Goal: Task Accomplishment & Management: Use online tool/utility

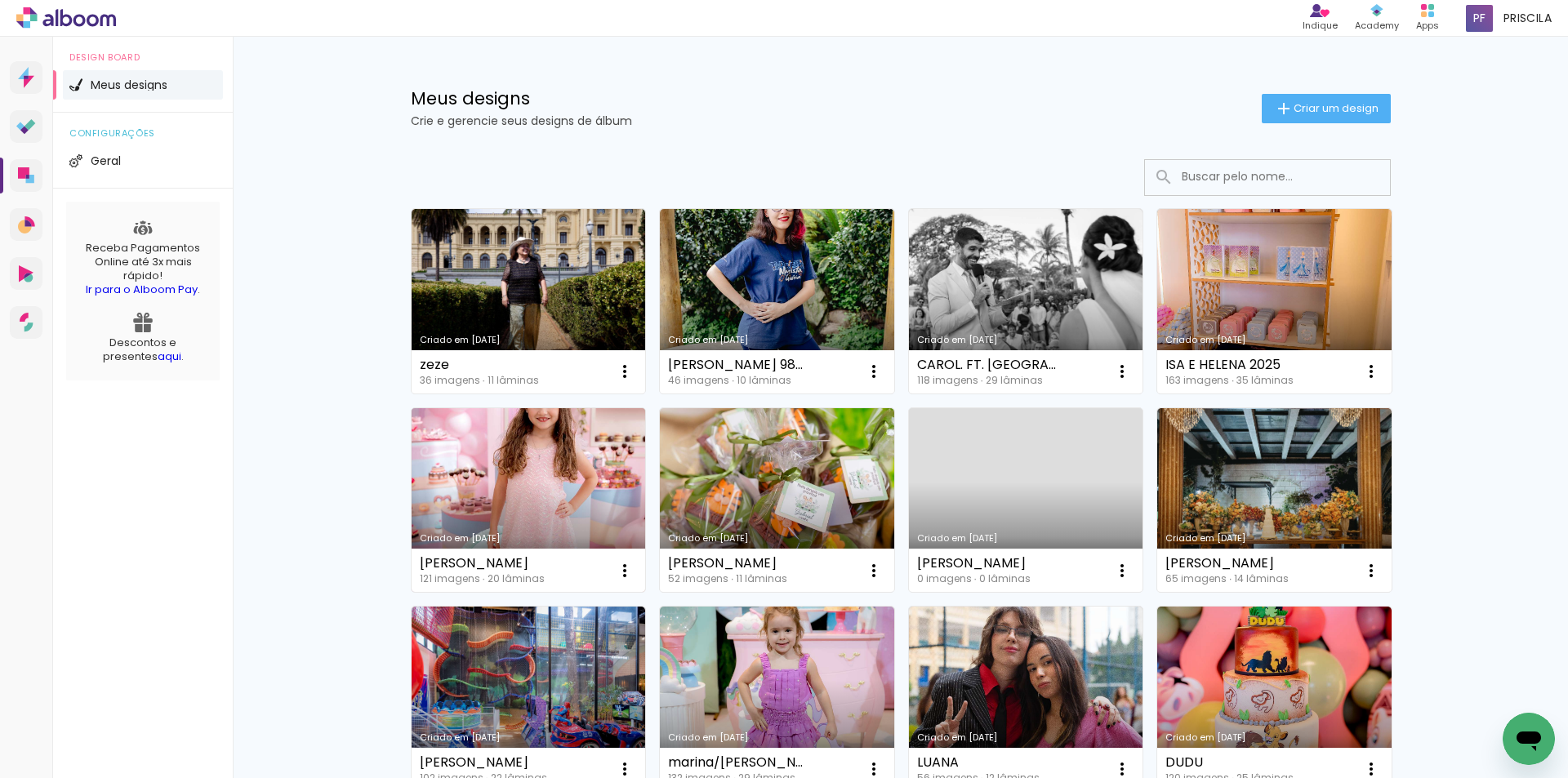
click at [606, 478] on link "Criado em [DATE]" at bounding box center [528, 500] width 234 height 184
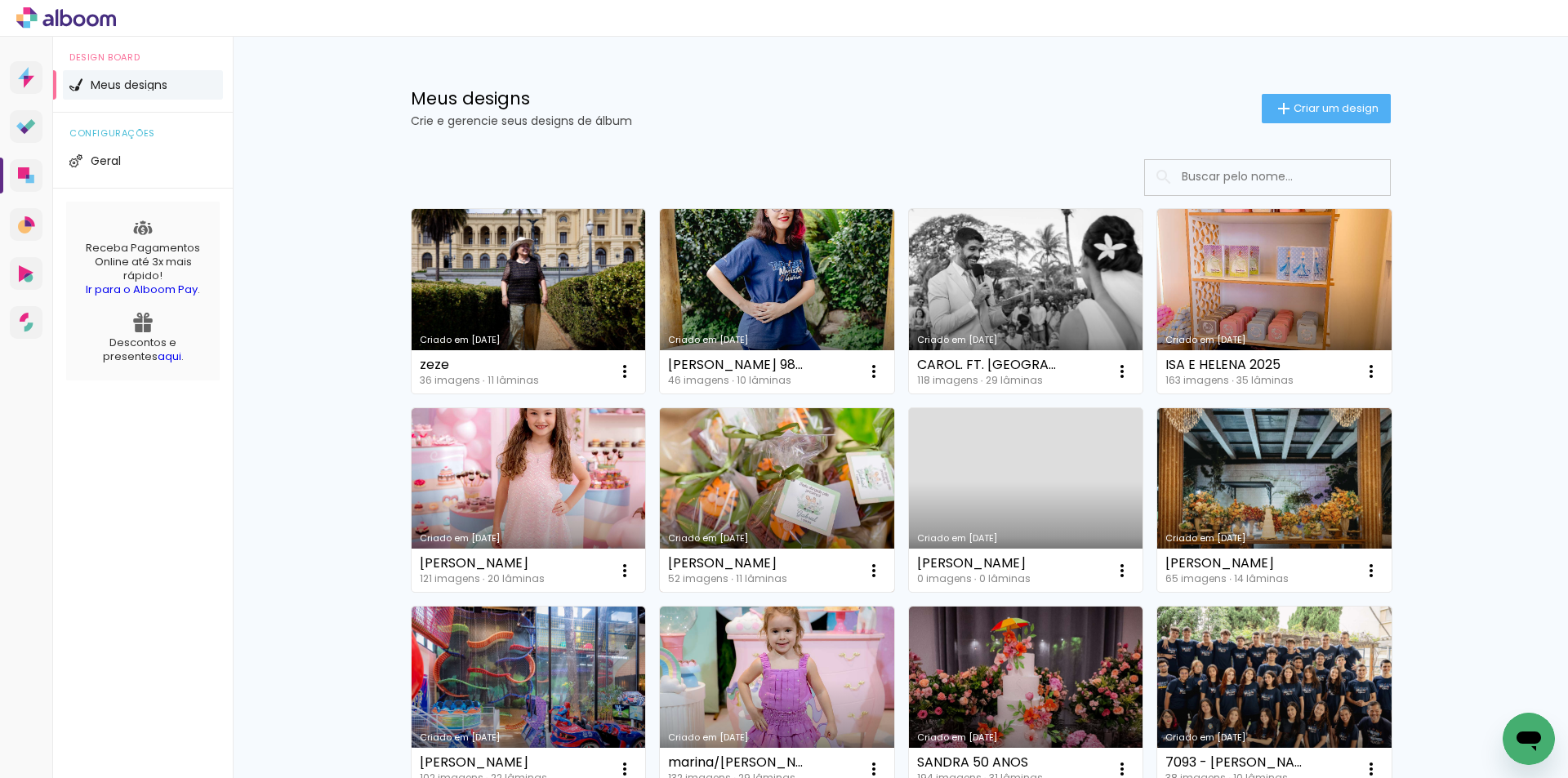
click at [781, 471] on link "Criado em [DATE]" at bounding box center [777, 500] width 234 height 184
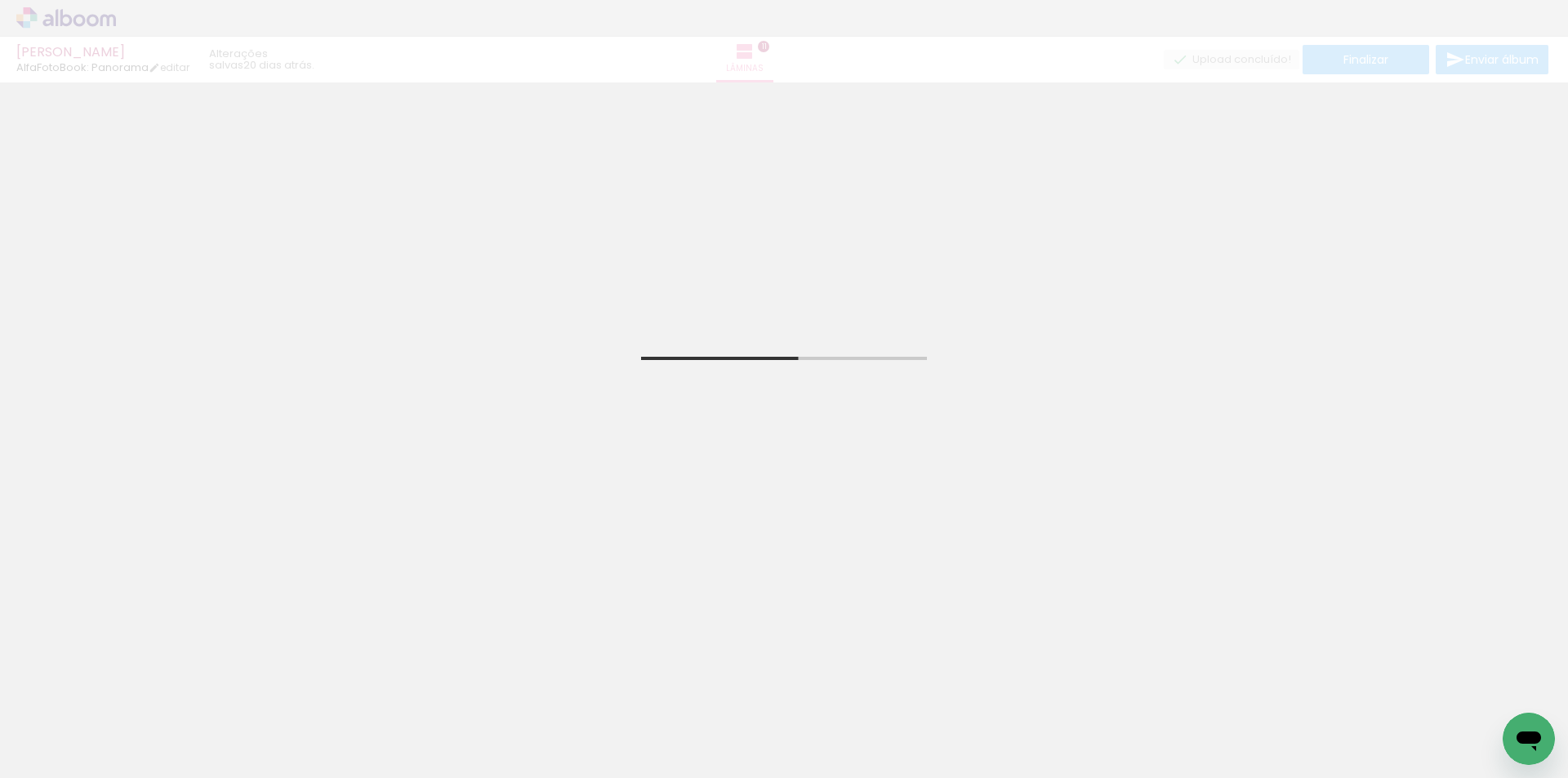
click at [69, 728] on input "Todas as fotos" at bounding box center [45, 728] width 62 height 14
click at [77, 722] on div at bounding box center [83, 728] width 13 height 13
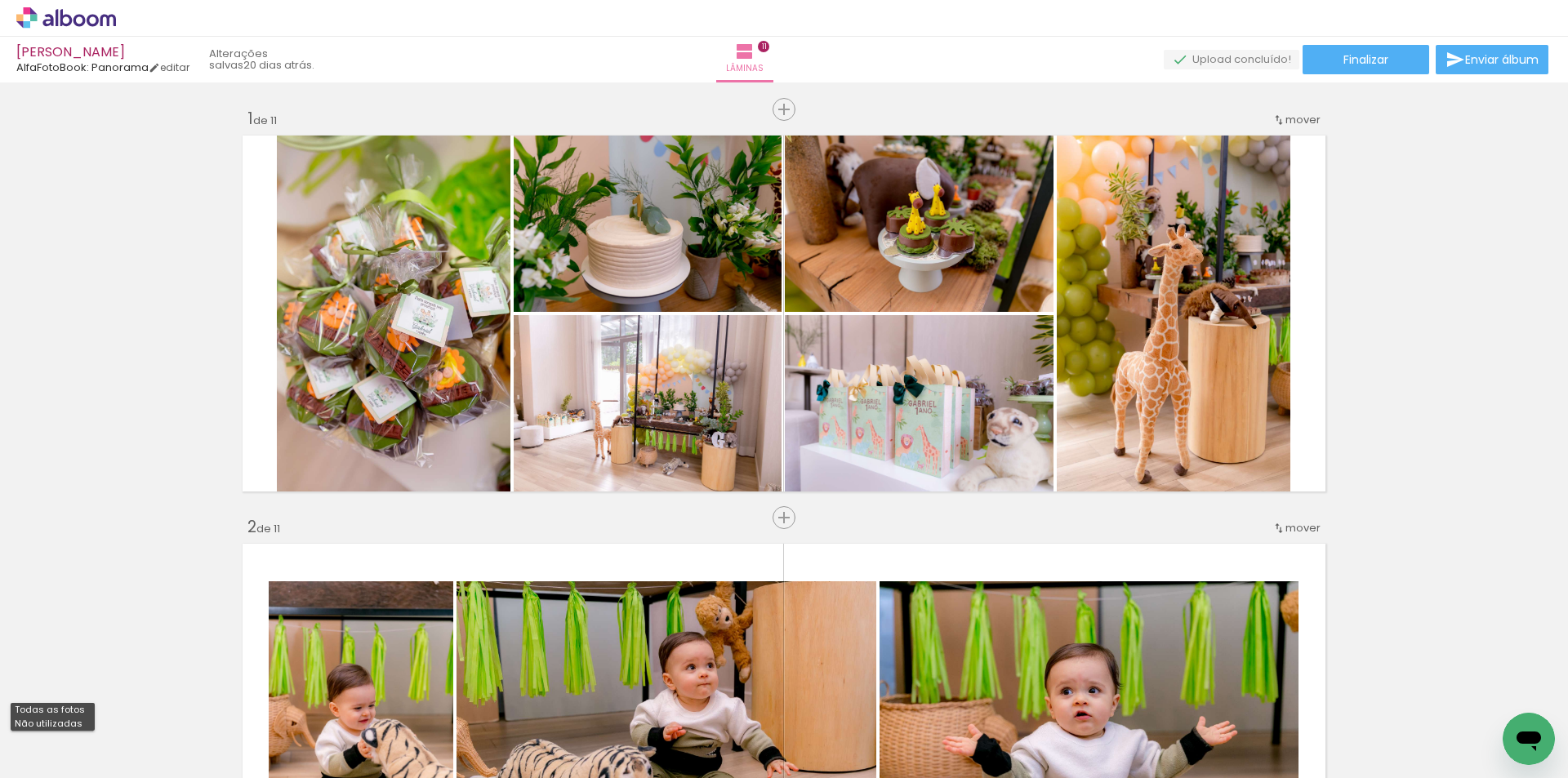
click at [0, 0] on slot "Não utilizadas" at bounding box center [0, 0] width 0 height 0
type input "Não utilizadas"
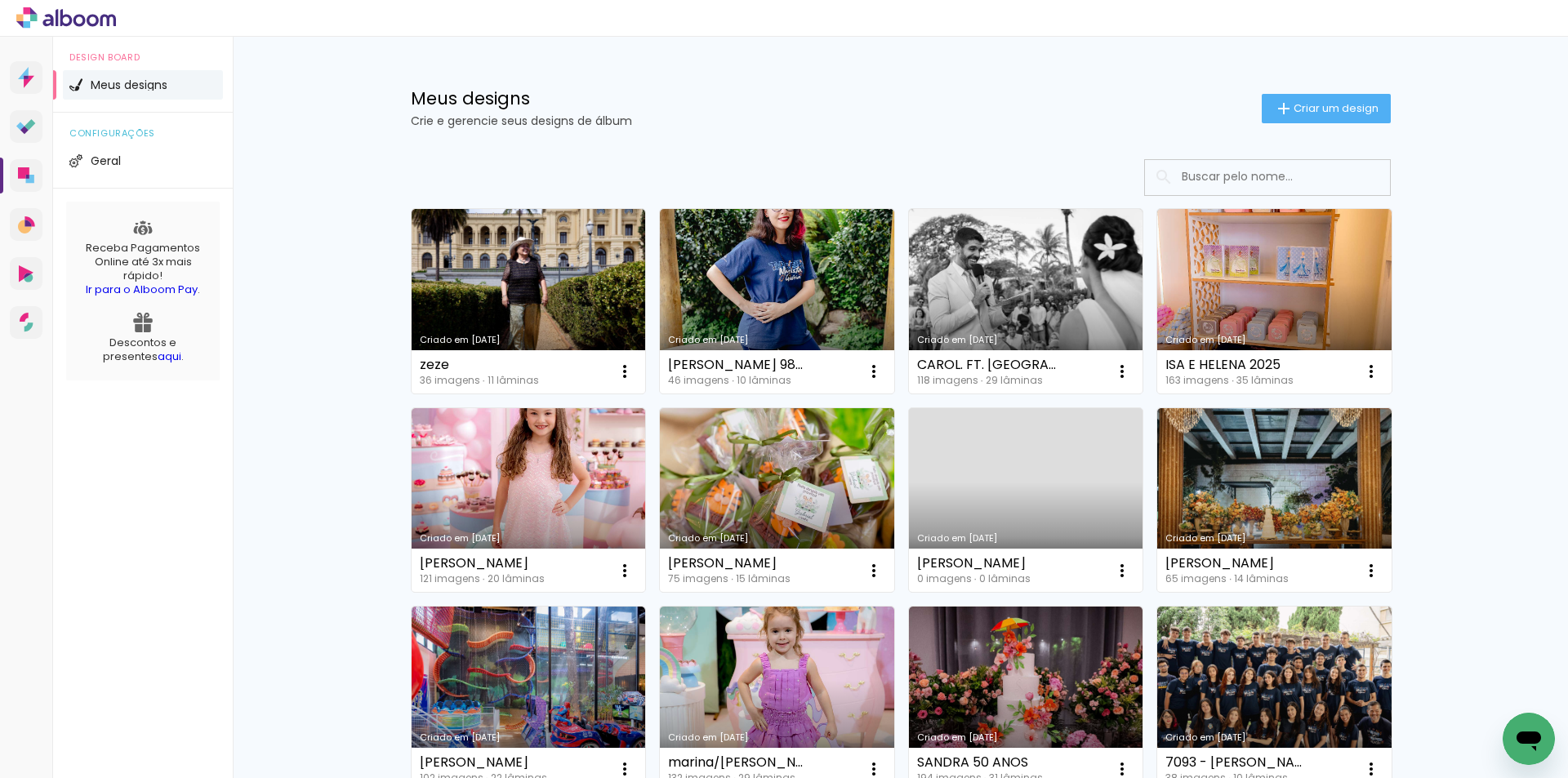
click at [1241, 172] on input at bounding box center [1289, 177] width 232 height 33
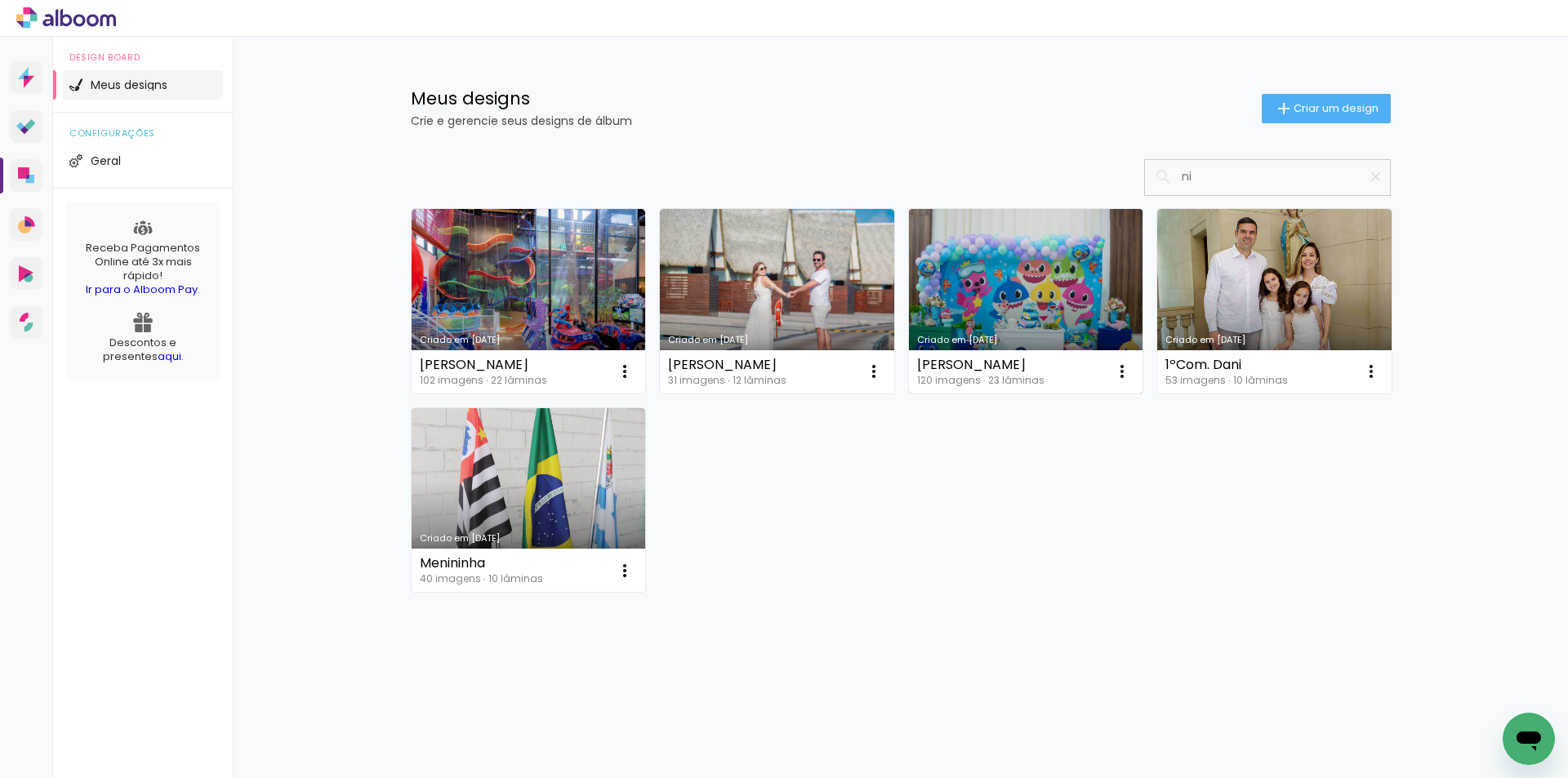
type input "ni"
type paper-input "ni"
click at [1078, 281] on link "Criado em [DATE]" at bounding box center [1026, 301] width 234 height 184
